Goal: Browse casually

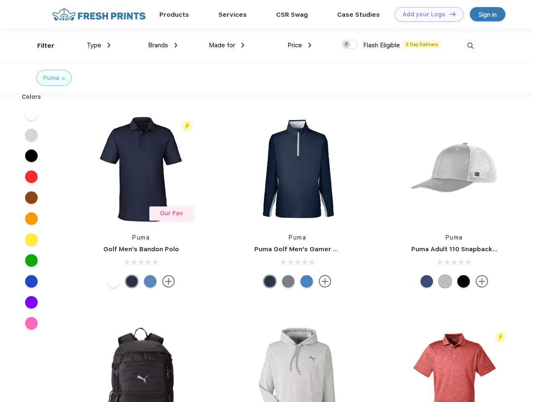
click at [426, 14] on link "Add your Logo Design Tool" at bounding box center [429, 14] width 69 height 15
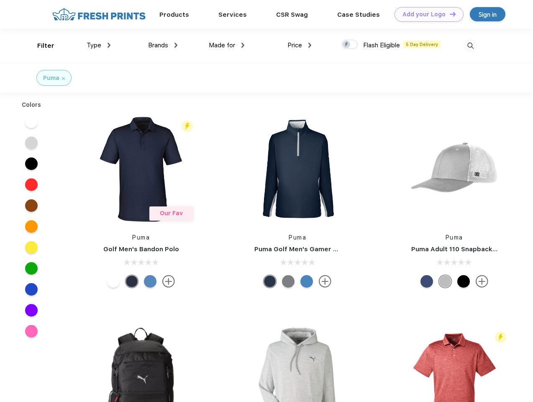
click at [0, 0] on div "Design Tool" at bounding box center [0, 0] width 0 height 0
click at [449, 14] on link "Add your Logo Design Tool" at bounding box center [429, 14] width 69 height 15
click at [40, 46] on div "Filter" at bounding box center [45, 46] width 17 height 10
click at [99, 45] on span "Type" at bounding box center [94, 45] width 15 height 8
click at [163, 45] on span "Brands" at bounding box center [158, 45] width 20 height 8
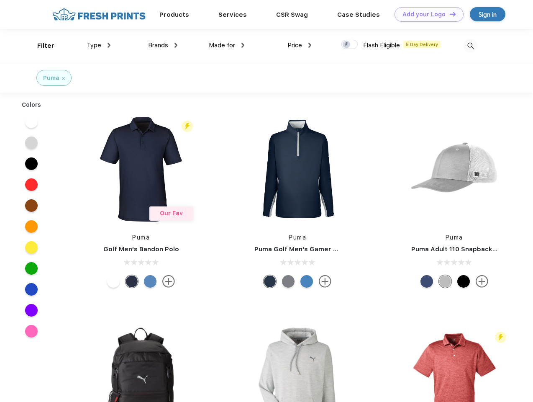
click at [227, 45] on span "Made for" at bounding box center [222, 45] width 26 height 8
click at [300, 45] on span "Price" at bounding box center [295, 45] width 15 height 8
click at [350, 45] on div at bounding box center [350, 44] width 16 height 9
click at [347, 45] on input "checkbox" at bounding box center [344, 41] width 5 height 5
click at [470, 46] on img at bounding box center [471, 46] width 14 height 14
